Goal: Contribute content: Contribute content

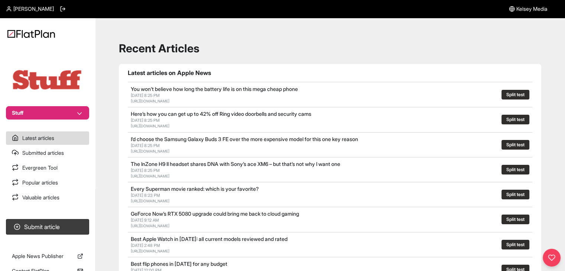
click at [74, 111] on button "Stuff" at bounding box center [47, 112] width 83 height 13
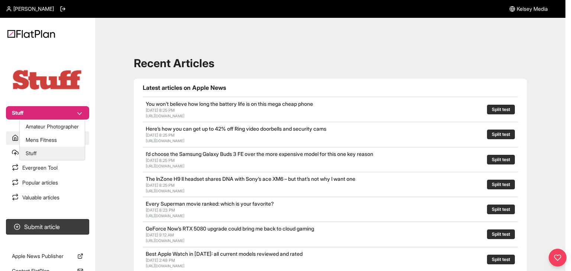
click at [63, 145] on button "Mens Fitness" at bounding box center [52, 139] width 65 height 13
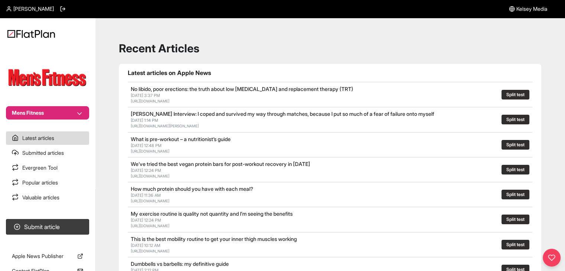
click at [74, 220] on section "Submit article" at bounding box center [47, 227] width 95 height 22
click at [81, 224] on button "Submit article" at bounding box center [47, 227] width 83 height 16
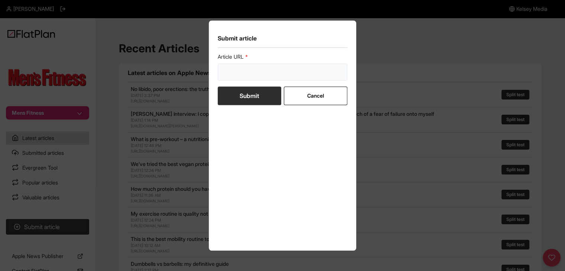
click at [248, 79] on input "url" at bounding box center [283, 72] width 130 height 17
paste input "https://mensfitness.co.uk/workouts/bodyweight-exercises/"
type input "https://mensfitness.co.uk/workouts/bodyweight-exercises/"
click at [251, 95] on button "Submit" at bounding box center [250, 96] width 64 height 19
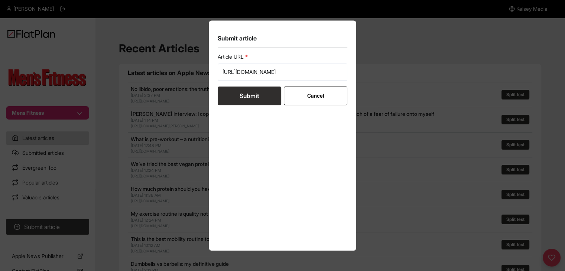
scroll to position [0, 0]
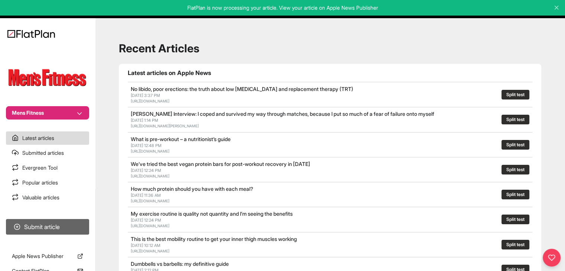
click at [61, 224] on button "Submit article" at bounding box center [47, 227] width 83 height 16
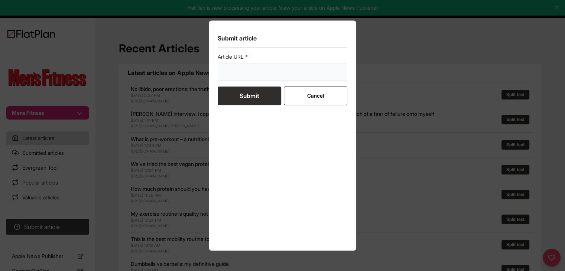
click at [288, 66] on input "url" at bounding box center [283, 72] width 130 height 17
paste input "https://mensfitness.co.uk/news/tennis-specific-exercises/"
type input "https://mensfitness.co.uk/news/tennis-specific-exercises/"
click at [260, 91] on button "Submit" at bounding box center [250, 96] width 64 height 19
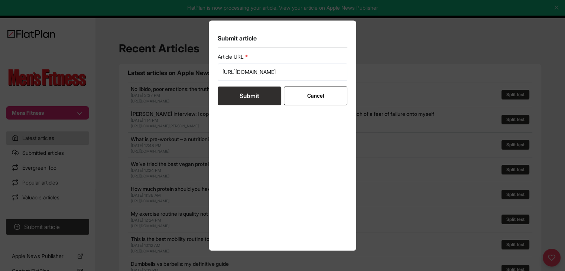
scroll to position [0, 0]
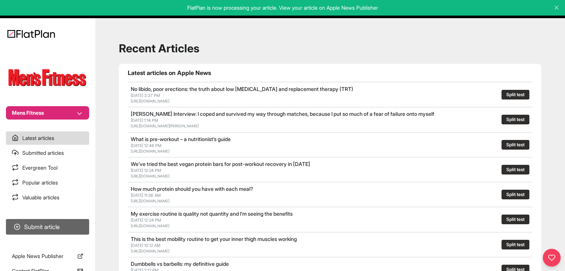
click at [61, 223] on button "Submit article" at bounding box center [47, 227] width 83 height 16
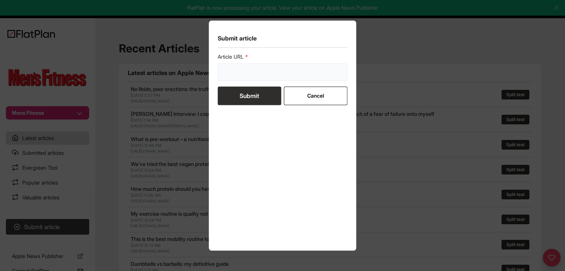
click at [238, 70] on input "url" at bounding box center [283, 72] width 130 height 17
paste input "https://mensfitness.co.uk/features/how-to-go-from-half-to-full-marathon/"
type input "https://mensfitness.co.uk/features/how-to-go-from-half-to-full-marathon/"
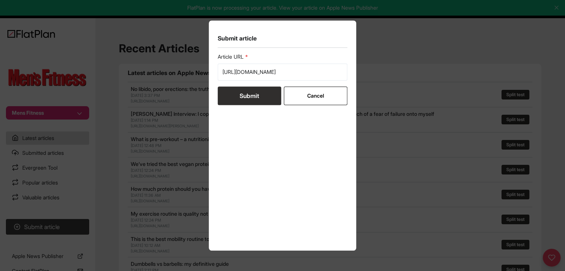
click at [240, 99] on button "Submit" at bounding box center [250, 96] width 64 height 19
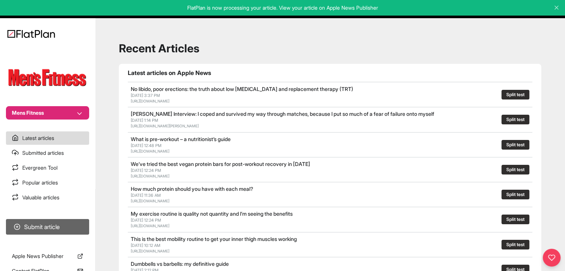
click at [72, 224] on button "Submit article" at bounding box center [47, 227] width 83 height 16
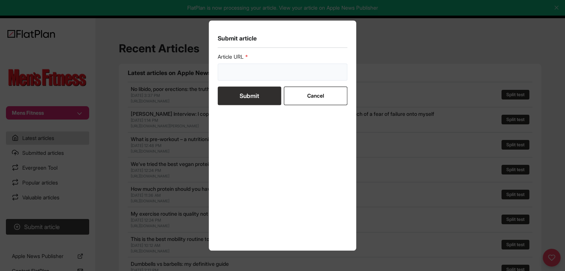
click at [250, 69] on input "url" at bounding box center [283, 72] width 130 height 17
paste input "https://mensfitness.co.uk/features/how-to-speed-up-your-metabolism/"
type input "https://mensfitness.co.uk/features/how-to-speed-up-your-metabolism/"
click at [242, 97] on button "Submit" at bounding box center [250, 96] width 64 height 19
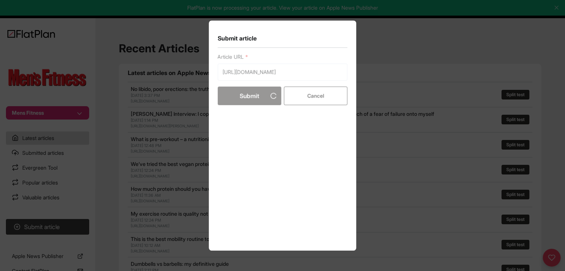
scroll to position [0, 0]
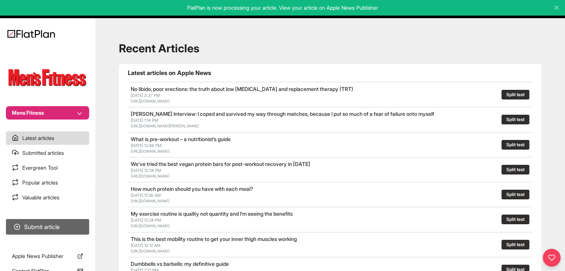
click at [61, 227] on button "Submit article" at bounding box center [47, 227] width 83 height 16
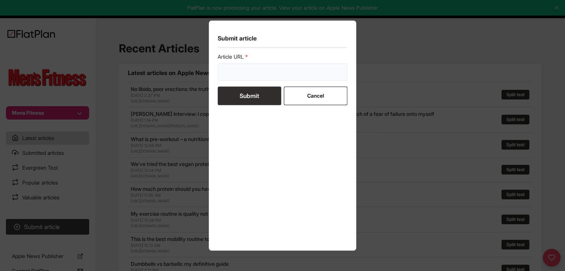
click at [274, 74] on input "url" at bounding box center [283, 72] width 130 height 17
paste input "https://mensfitness.co.uk/health/nutrition/what-is-clear-protein/"
type input "https://mensfitness.co.uk/health/nutrition/what-is-clear-protein/"
click at [267, 100] on button "Submit" at bounding box center [250, 96] width 64 height 19
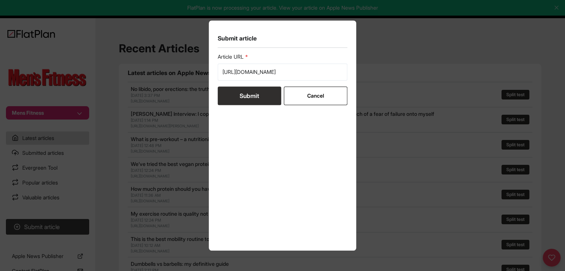
scroll to position [0, 0]
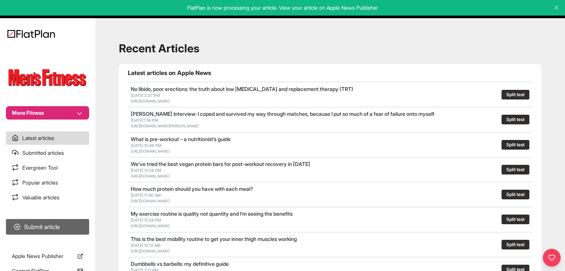
click at [83, 223] on button "Submit article" at bounding box center [47, 227] width 83 height 16
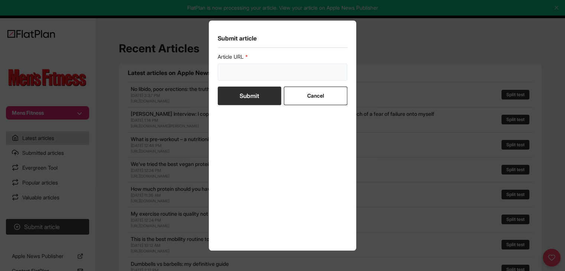
click at [265, 69] on input "url" at bounding box center [283, 72] width 130 height 17
paste input "https://mensfitness.co.uk/features/how-to-strength-train-20s-30s-40s/"
type input "https://mensfitness.co.uk/features/how-to-strength-train-20s-30s-40s/"
click at [259, 99] on button "Submit" at bounding box center [250, 96] width 64 height 19
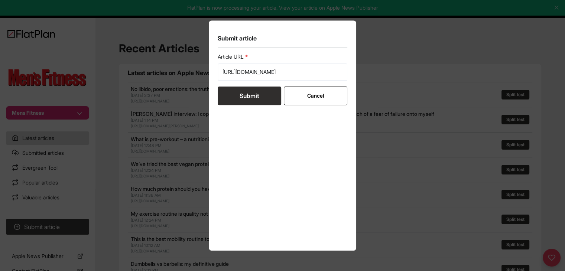
scroll to position [0, 0]
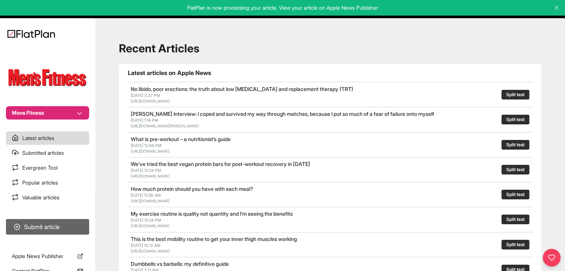
click at [44, 224] on button "Submit article" at bounding box center [47, 227] width 83 height 16
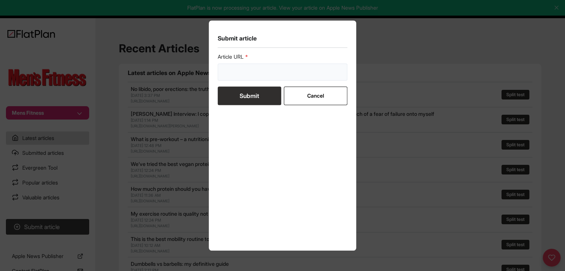
click at [226, 72] on input "url" at bounding box center [283, 72] width 130 height 17
paste input "https://mensfitness.co.uk/features/should-you-do-a-cool-down-after-running/"
type input "https://mensfitness.co.uk/features/should-you-do-a-cool-down-after-running/"
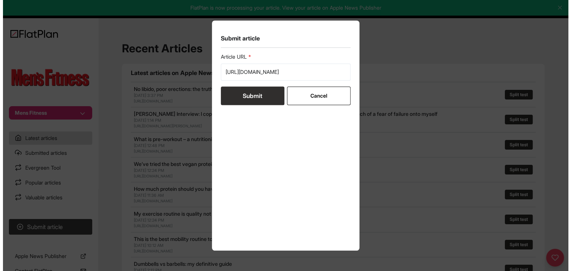
scroll to position [0, 0]
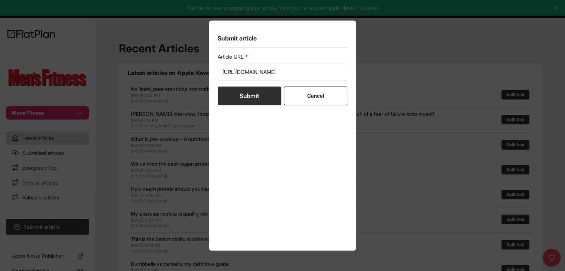
click at [242, 100] on button "Submit" at bounding box center [250, 96] width 64 height 19
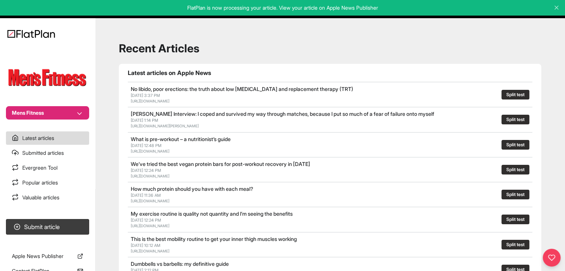
click at [77, 103] on section "Mens Fitness" at bounding box center [47, 83] width 95 height 73
click at [77, 111] on button "Mens Fitness" at bounding box center [47, 112] width 83 height 13
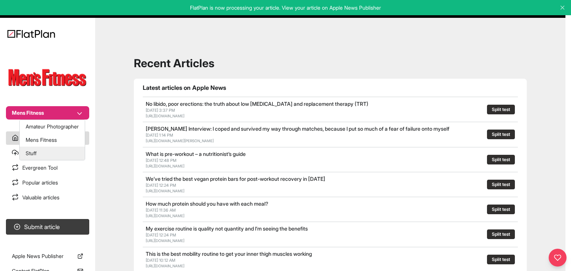
click at [70, 153] on button "Stuff" at bounding box center [52, 153] width 65 height 13
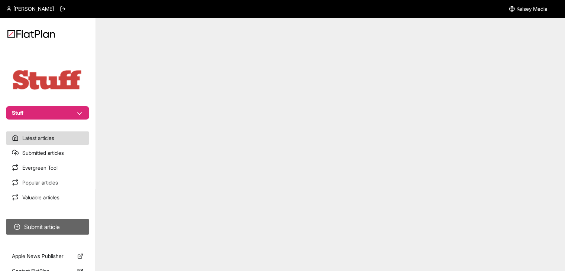
click at [78, 224] on button "Submit article" at bounding box center [47, 227] width 83 height 16
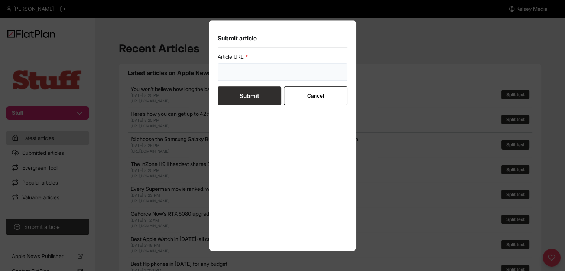
click at [238, 77] on input "url" at bounding box center [283, 72] width 130 height 17
paste input "https://www.stuff.tv/features/best-watches-under-500/"
drag, startPoint x: 239, startPoint y: 97, endPoint x: 245, endPoint y: 97, distance: 6.0
click at [240, 98] on button "Submit" at bounding box center [250, 96] width 64 height 19
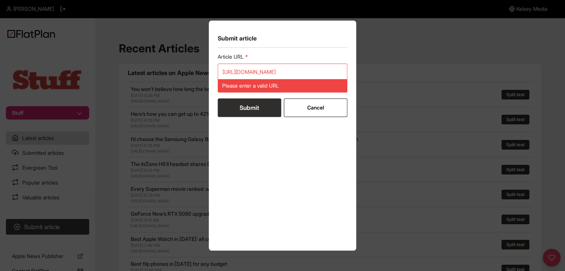
click at [249, 107] on button "Submit" at bounding box center [250, 107] width 64 height 19
click at [246, 67] on input "https://www.stuff.tv/features/best-watches-under-500/" at bounding box center [283, 72] width 130 height 17
paste input "url"
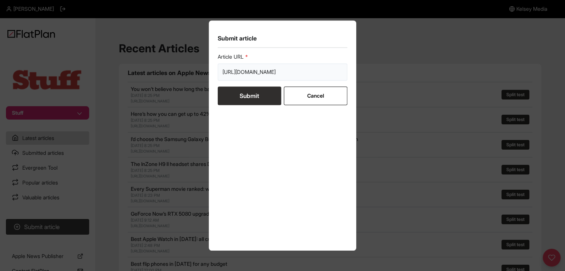
scroll to position [0, 16]
type input "https://www.stuff.tv/features/best-watches-under-500/"
click at [249, 96] on button "Submit" at bounding box center [250, 96] width 64 height 19
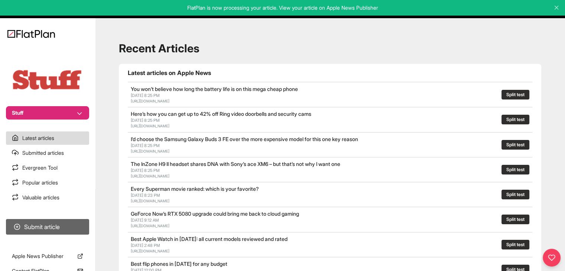
click at [73, 223] on button "Submit article" at bounding box center [47, 227] width 83 height 16
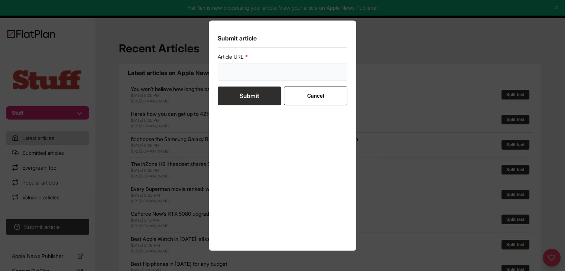
click at [245, 66] on input "url" at bounding box center [283, 72] width 130 height 17
paste input "https://www.stuff.tv/features/best-iphone-ipad-games/"
click at [249, 95] on form "Article URL https://www.stuff.tv/features/best-iphone-ipad-games/ Submit Cancel" at bounding box center [283, 79] width 130 height 52
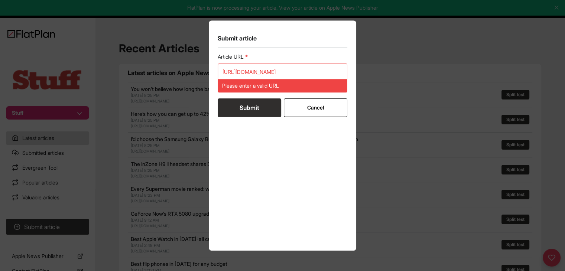
scroll to position [0, 0]
click at [236, 71] on input "https://www.stuff.tv/features/best-iphone-ipad-games/" at bounding box center [283, 72] width 130 height 17
paste input "url"
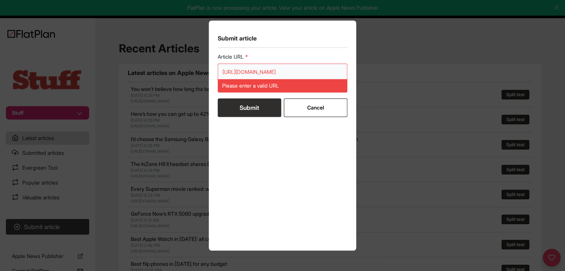
scroll to position [0, 15]
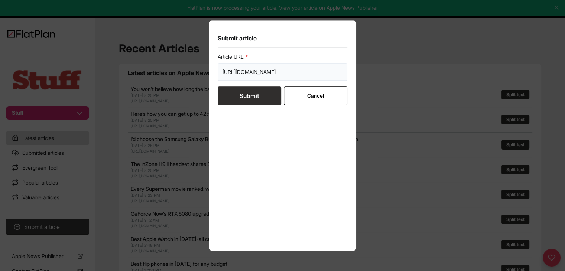
type input "https://www.stuff.tv/features/best-iphone-ipad-games/"
click at [239, 91] on button "Submit" at bounding box center [250, 96] width 64 height 19
